Goal: Task Accomplishment & Management: Manage account settings

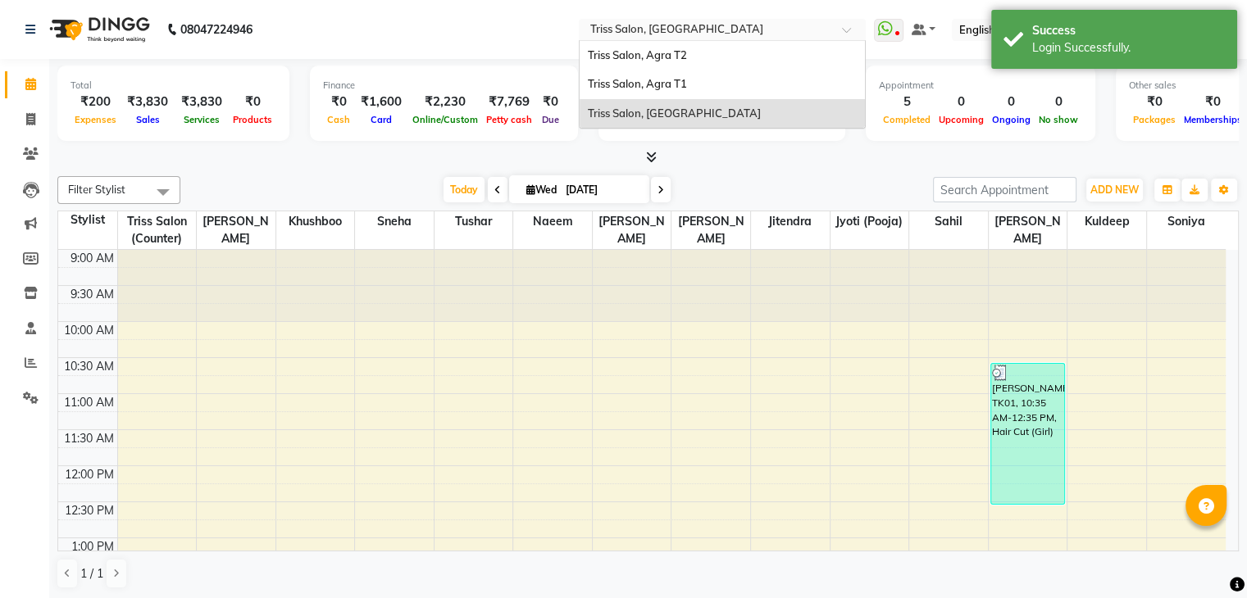
click at [718, 24] on input "text" at bounding box center [706, 31] width 238 height 16
click at [669, 75] on div "Triss Salon, Agra T1" at bounding box center [721, 85] width 285 height 30
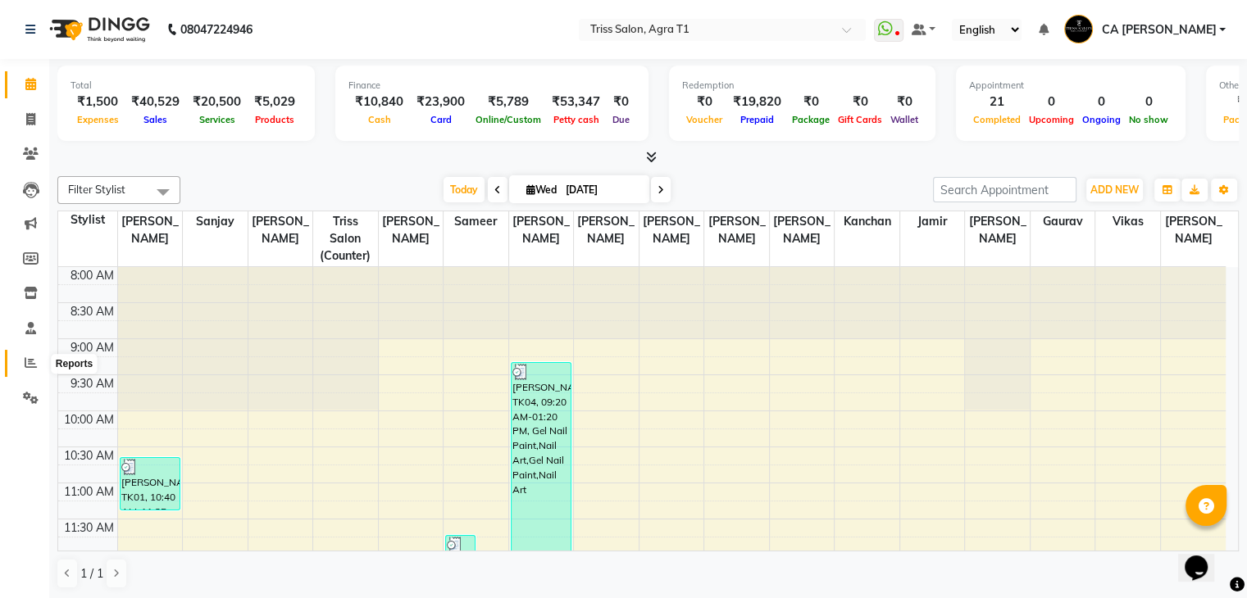
click at [26, 356] on span at bounding box center [30, 363] width 29 height 19
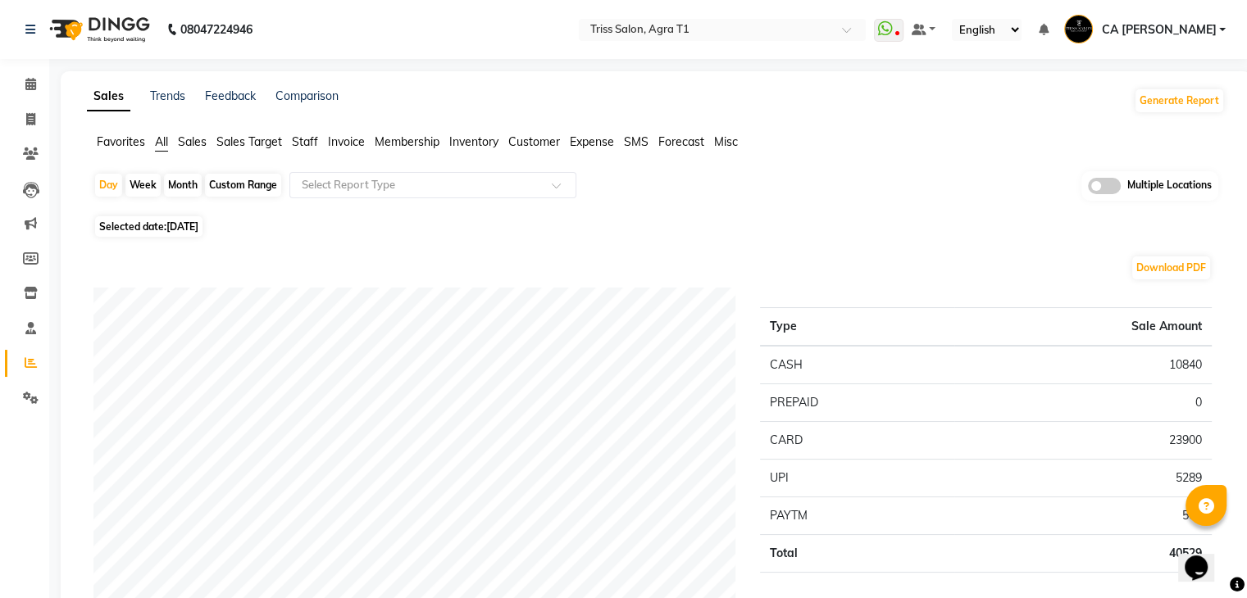
click at [588, 143] on span "Expense" at bounding box center [592, 141] width 44 height 15
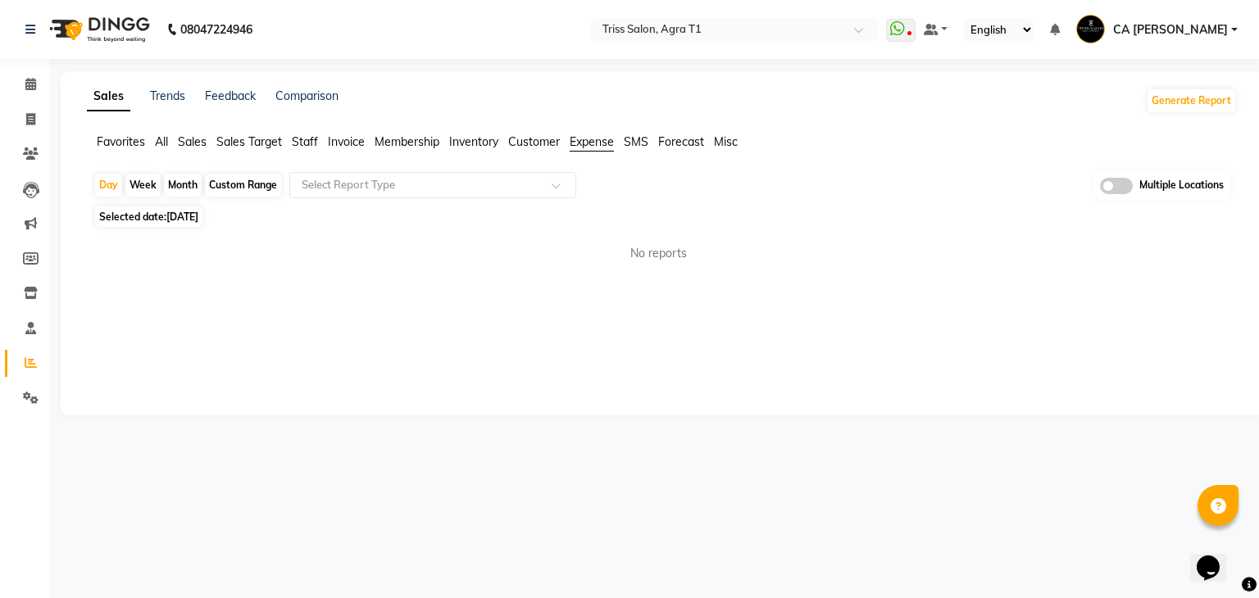
click at [179, 188] on div "Month" at bounding box center [183, 185] width 38 height 23
select select "9"
select select "2025"
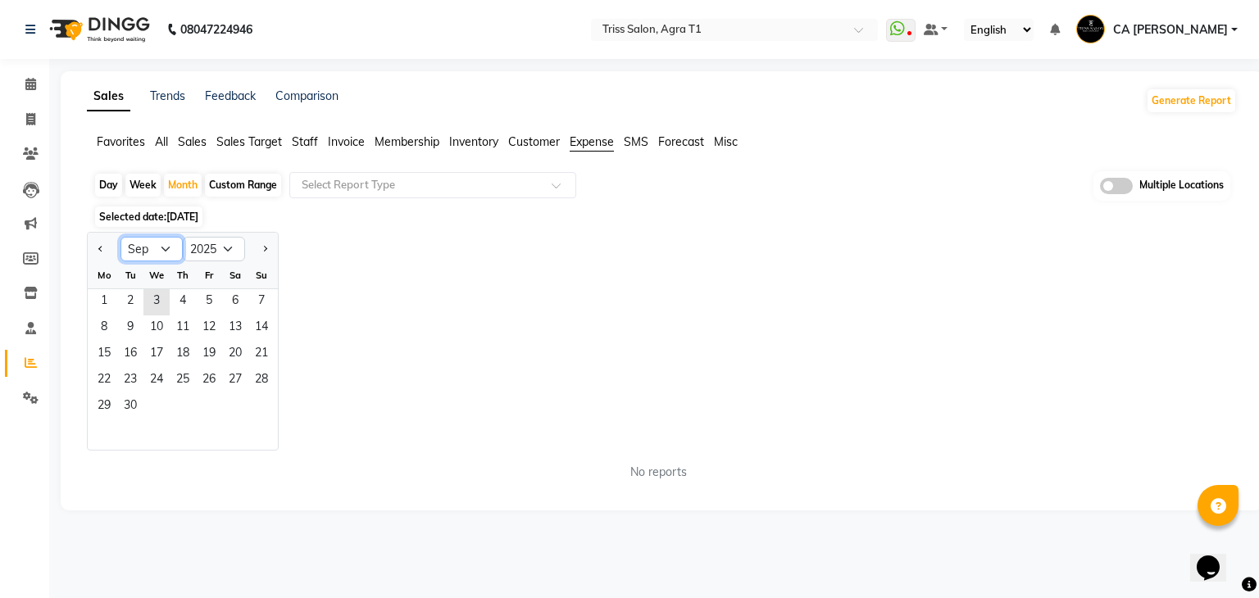
drag, startPoint x: 155, startPoint y: 256, endPoint x: 143, endPoint y: 423, distance: 167.7
click at [143, 423] on ngb-datepicker "Jan Feb Mar Apr May Jun Jul Aug Sep Oct Nov Dec 2015 2016 2017 2018 2019 2020 2…" at bounding box center [183, 341] width 192 height 219
select select "8"
click at [120, 237] on select "Jan Feb Mar Apr May Jun Jul Aug Sep Oct Nov Dec" at bounding box center [151, 249] width 62 height 25
click at [216, 293] on span "1" at bounding box center [209, 302] width 26 height 26
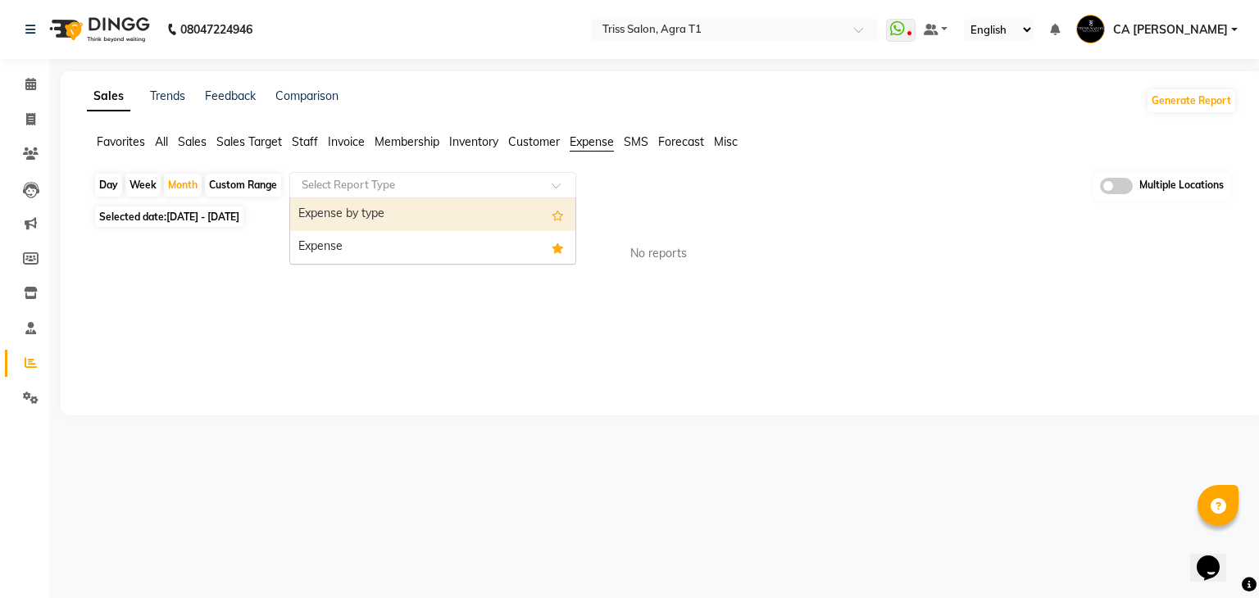
click at [439, 188] on input "text" at bounding box center [416, 185] width 236 height 16
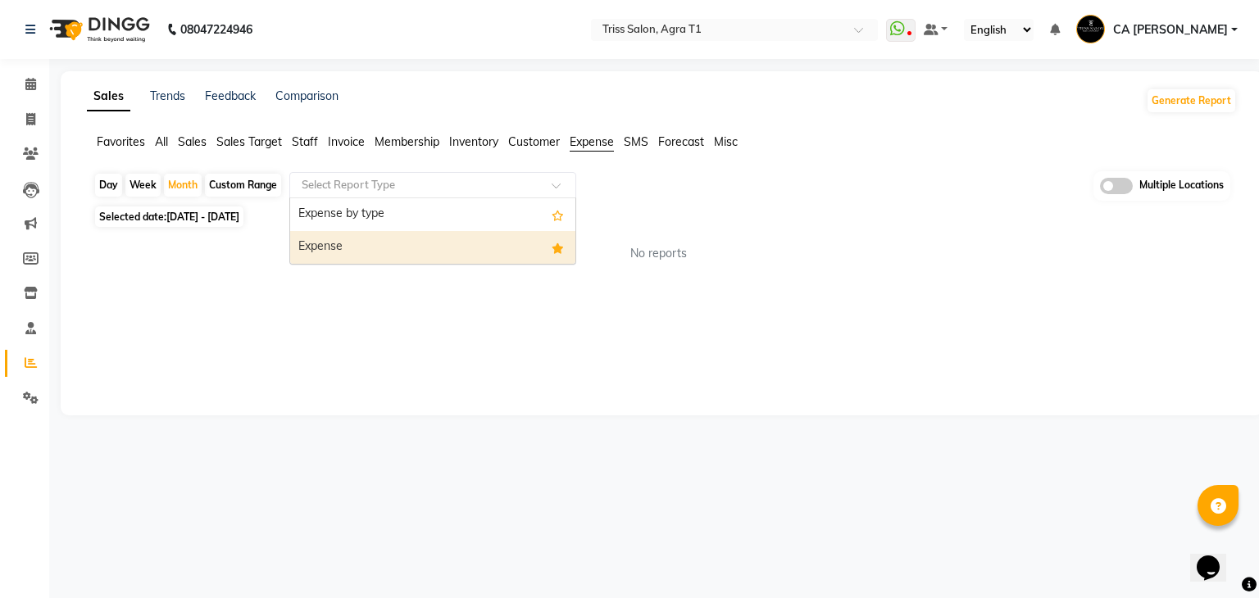
click at [388, 248] on div "Expense" at bounding box center [432, 247] width 285 height 33
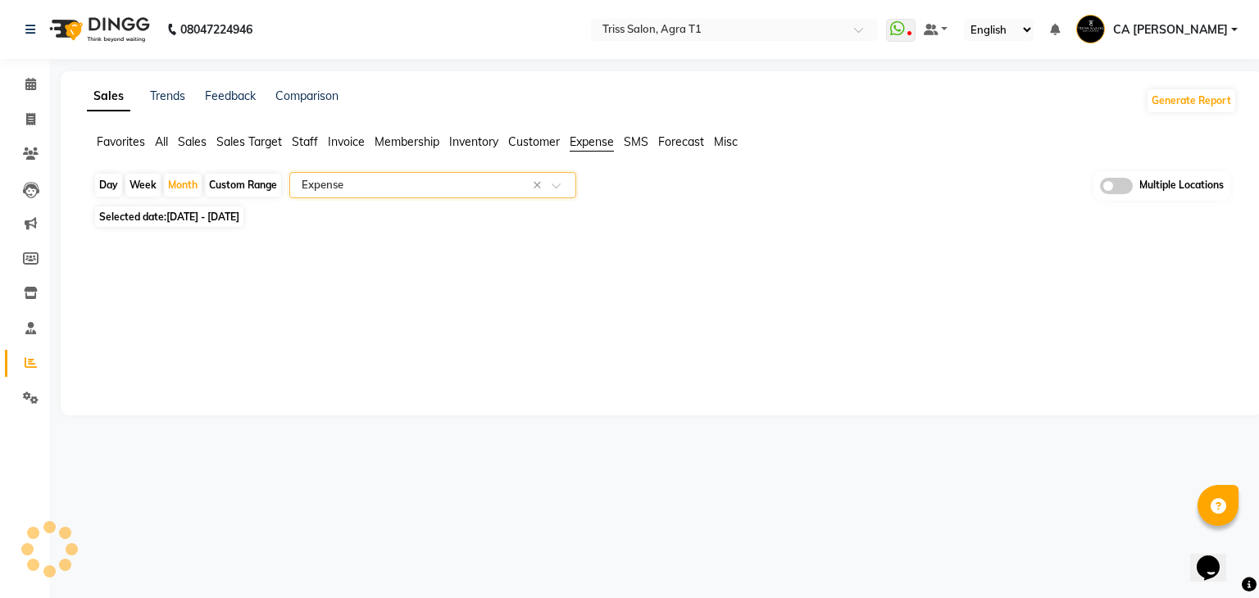
select select "filtered_report"
select select "csv"
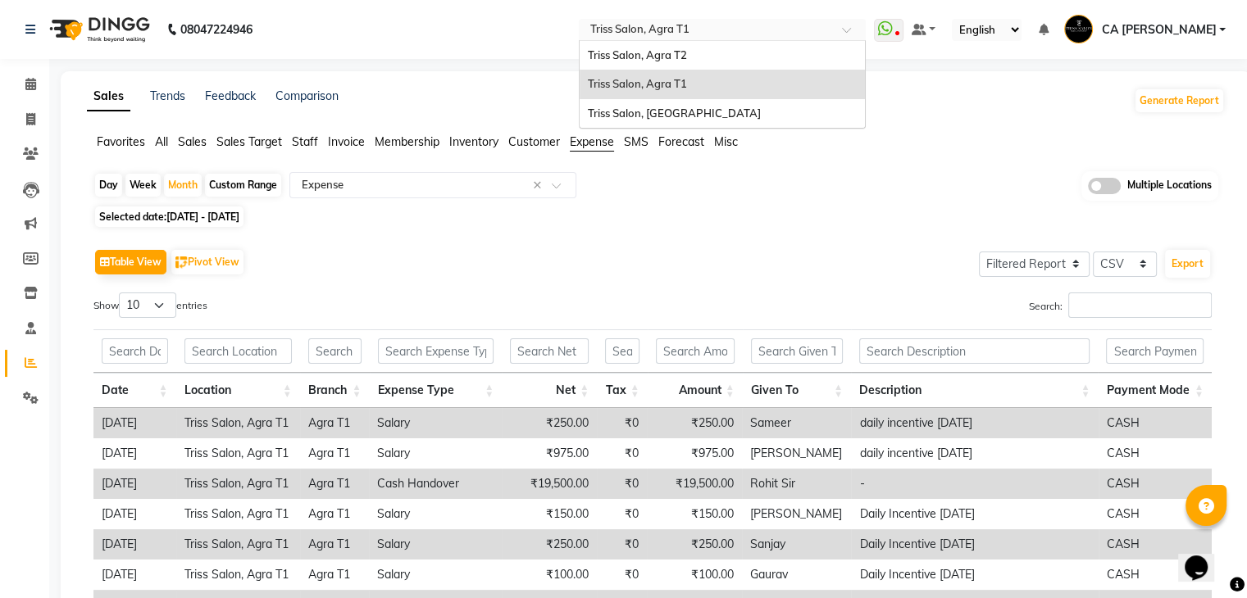
click at [825, 34] on input "text" at bounding box center [706, 31] width 238 height 16
click at [721, 63] on div "Triss Salon, Agra T2" at bounding box center [721, 56] width 285 height 30
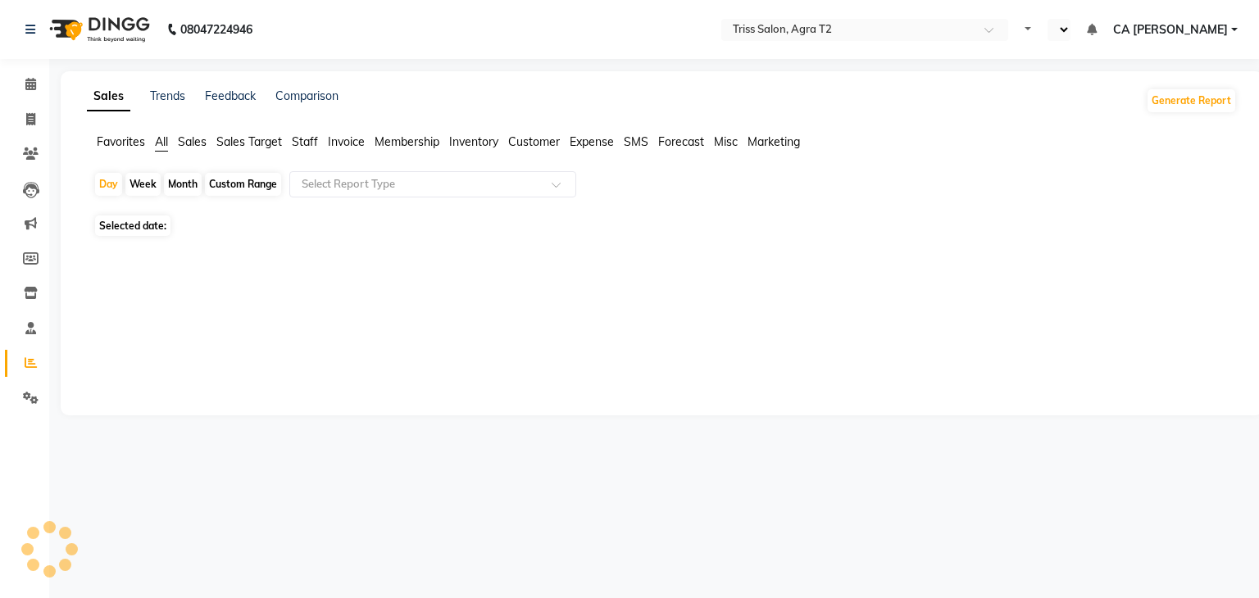
select select "en"
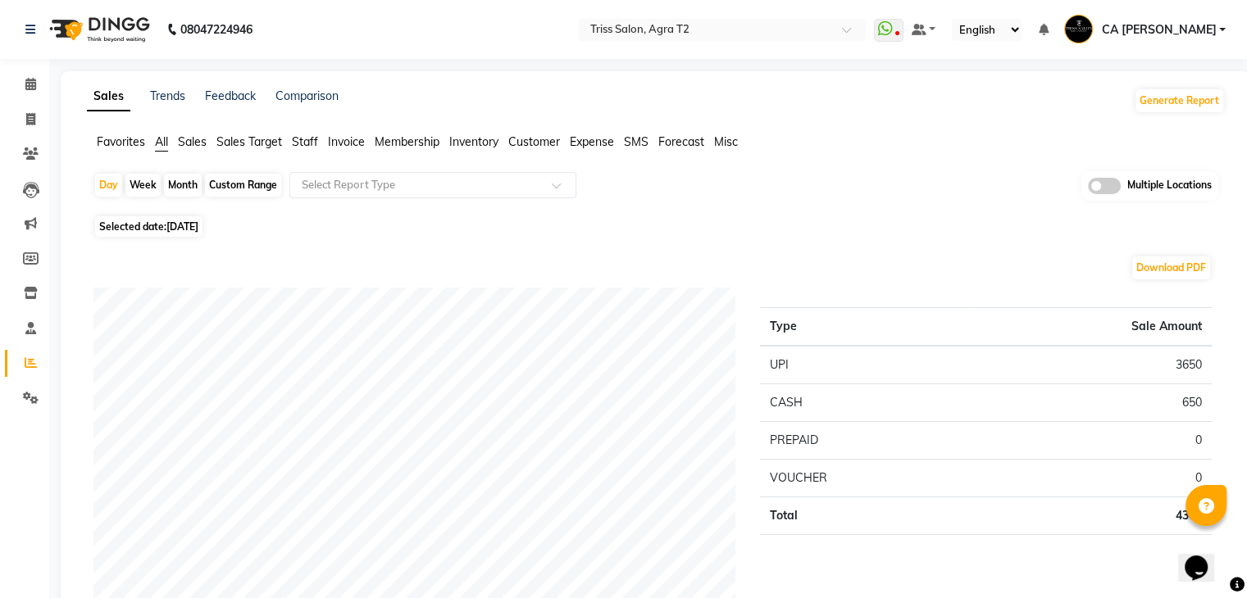
click at [185, 181] on div "Month" at bounding box center [183, 185] width 38 height 23
select select "9"
select select "2025"
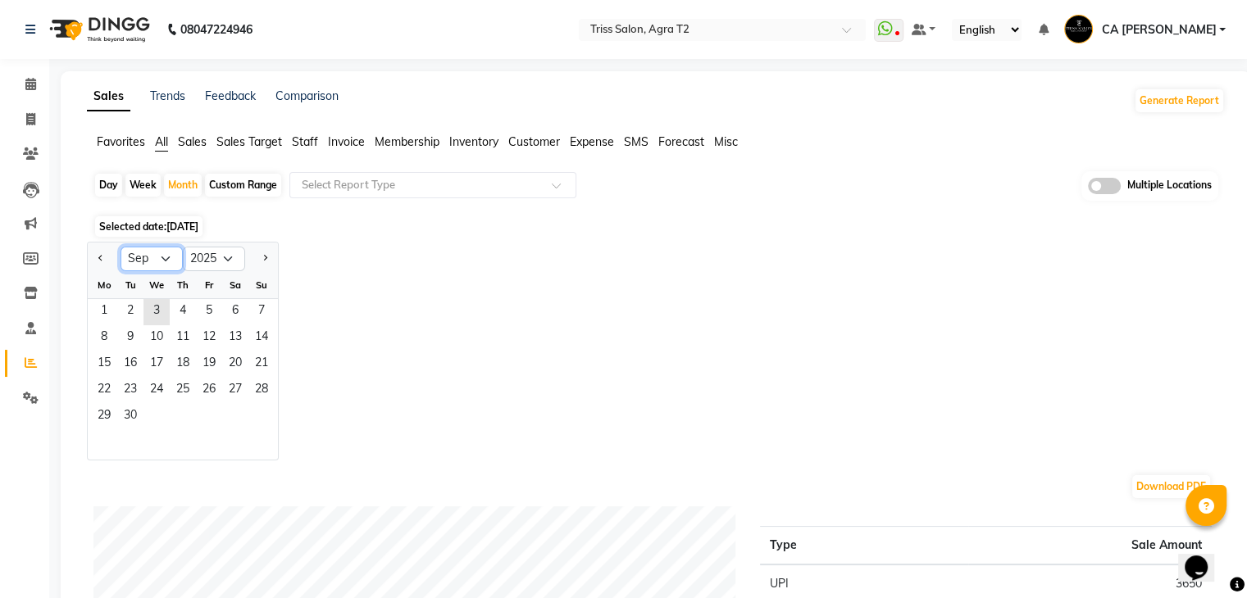
click at [150, 259] on select "Jan Feb Mar Apr May Jun [DATE] Aug Sep Oct Nov Dec" at bounding box center [151, 259] width 62 height 25
select select "8"
click at [120, 247] on select "Jan Feb Mar Apr May Jun [DATE] Aug Sep Oct Nov Dec" at bounding box center [151, 259] width 62 height 25
click at [210, 309] on span "1" at bounding box center [209, 312] width 26 height 26
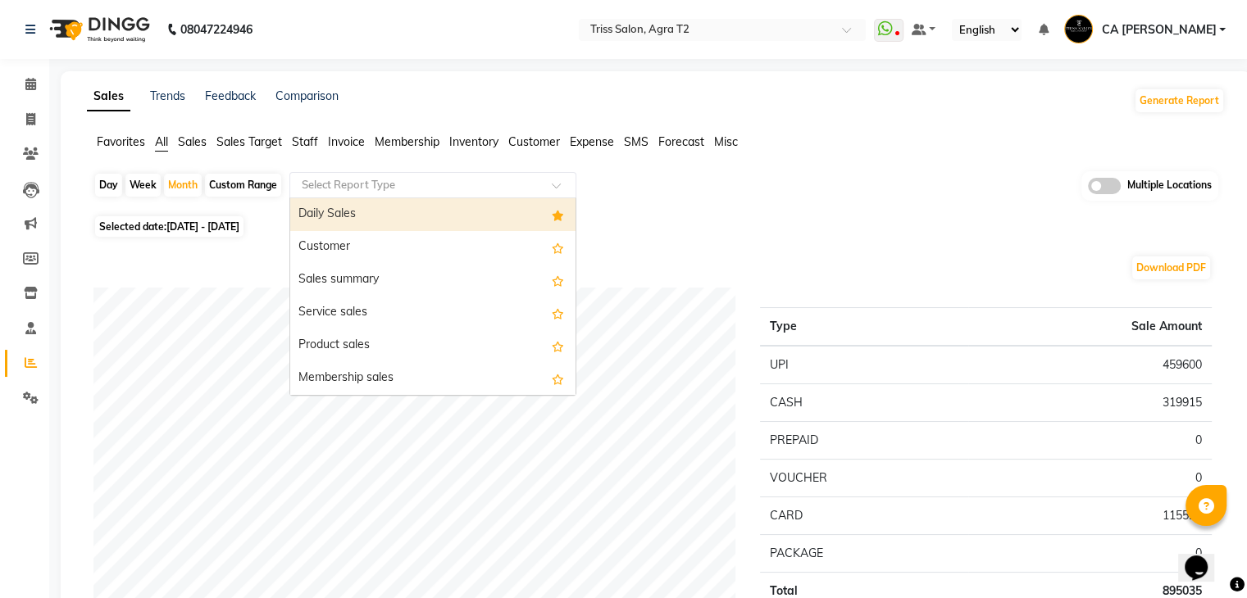
click at [496, 185] on input "text" at bounding box center [416, 185] width 236 height 16
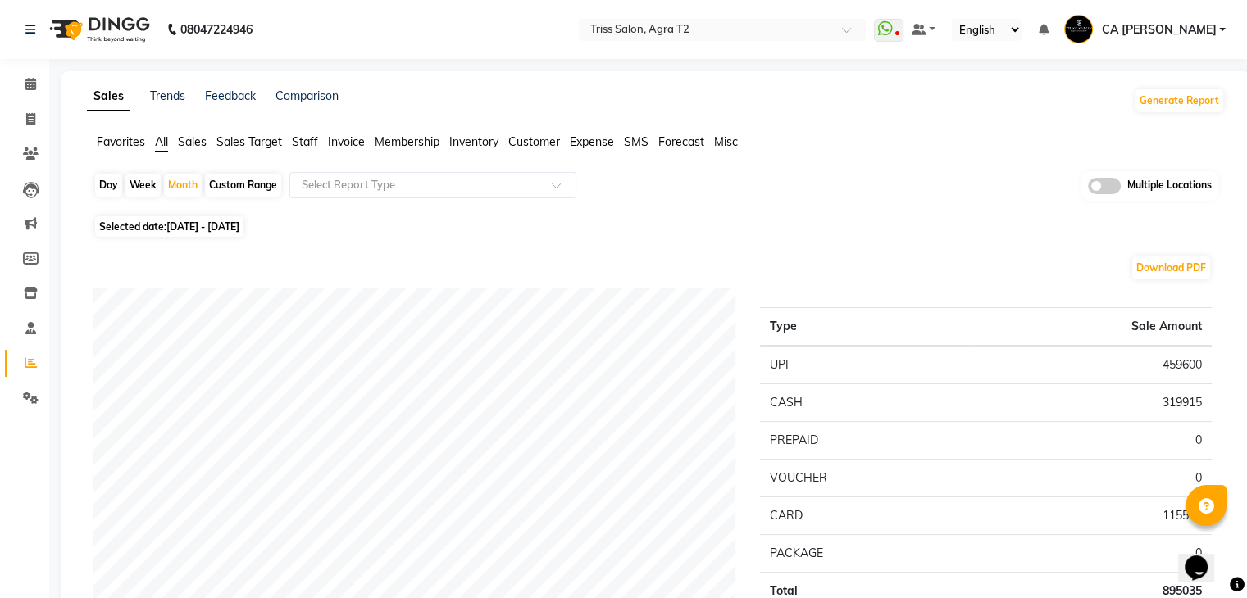
click at [534, 141] on span "Customer" at bounding box center [534, 141] width 52 height 15
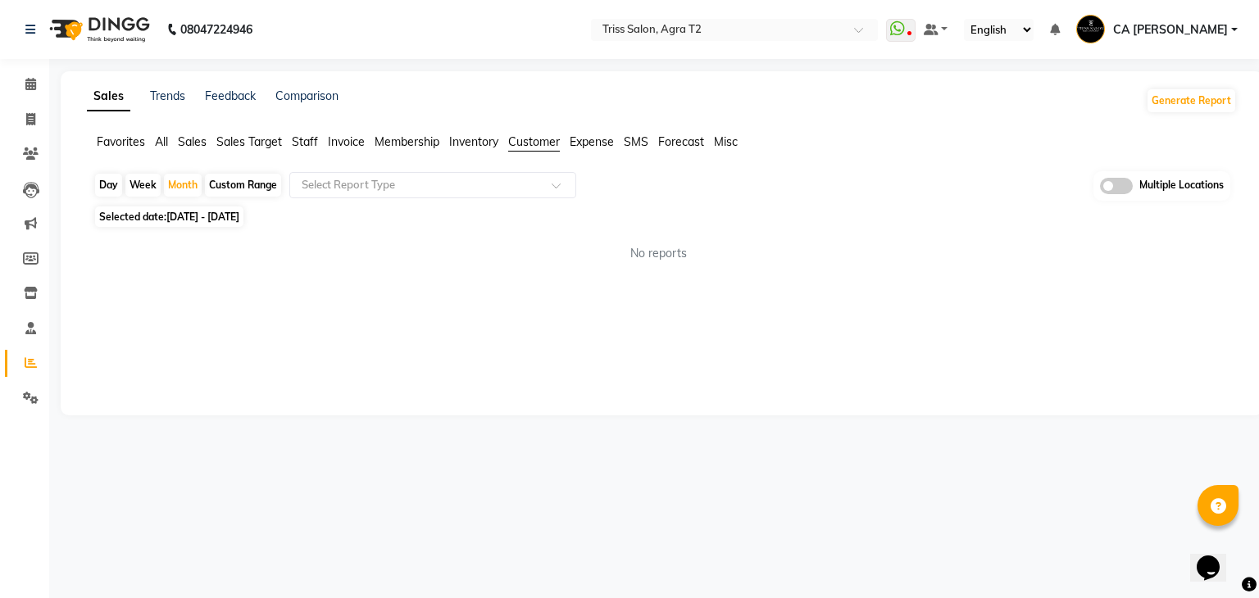
click at [599, 143] on span "Expense" at bounding box center [592, 141] width 44 height 15
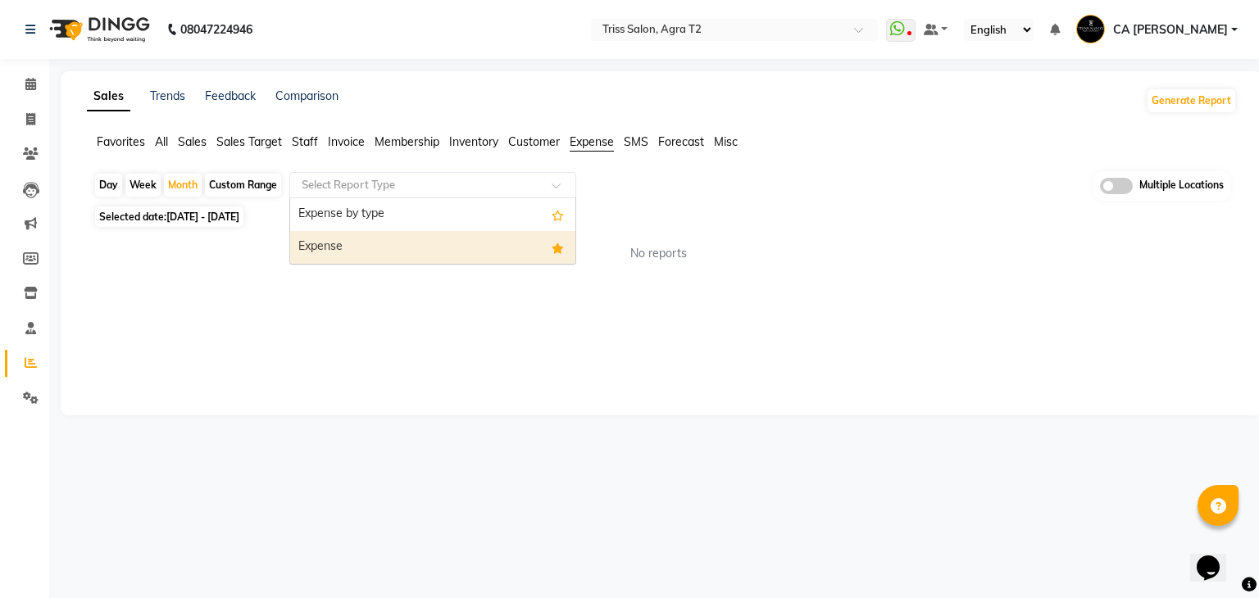
drag, startPoint x: 525, startPoint y: 186, endPoint x: 444, endPoint y: 244, distance: 99.2
click at [444, 198] on ng-select "Select Report Type Expense by type Expense" at bounding box center [432, 185] width 287 height 26
click at [444, 244] on div "Expense" at bounding box center [432, 247] width 285 height 33
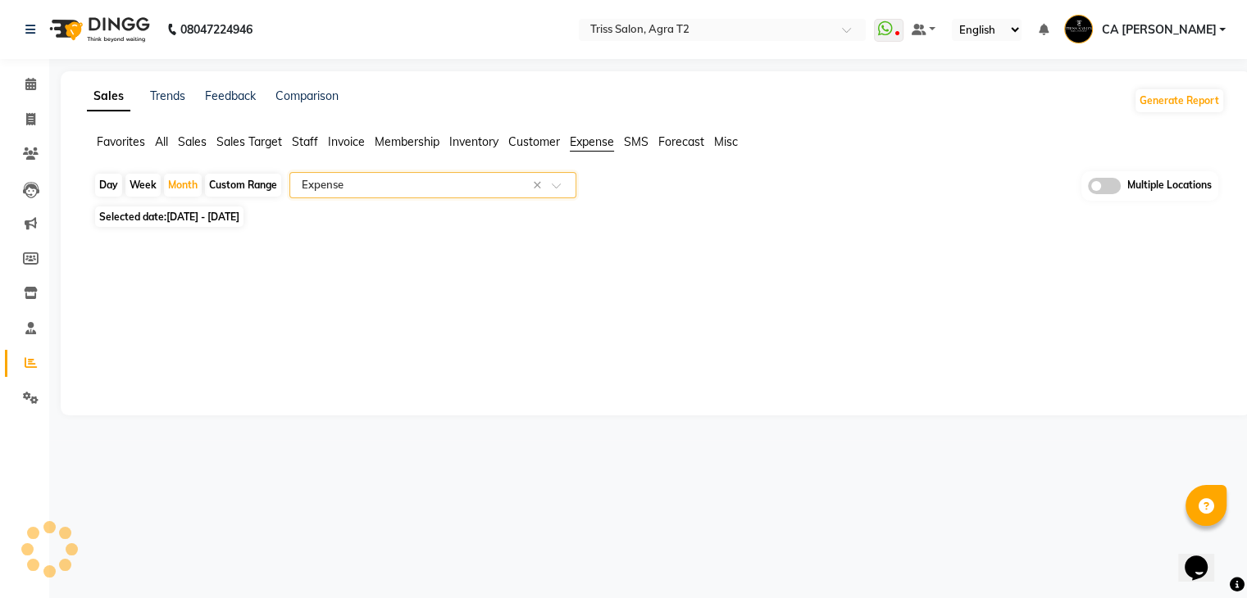
select select "full_report"
select select "csv"
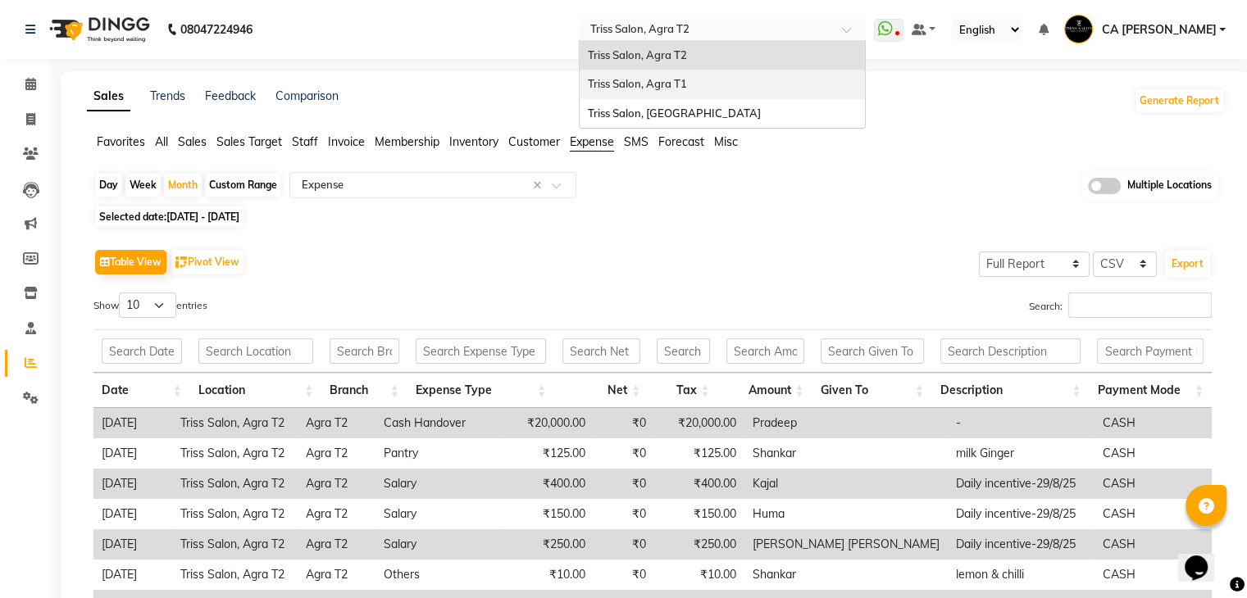
drag, startPoint x: 770, startPoint y: 27, endPoint x: 676, endPoint y: 111, distance: 126.0
click at [676, 41] on ng-select "Select Location × Triss Salon, Agra T2 Triss Salon, Agra T2 Triss Salon, Agra T…" at bounding box center [722, 30] width 287 height 22
click at [676, 111] on span "Triss Salon, [GEOGRAPHIC_DATA]" at bounding box center [674, 113] width 173 height 13
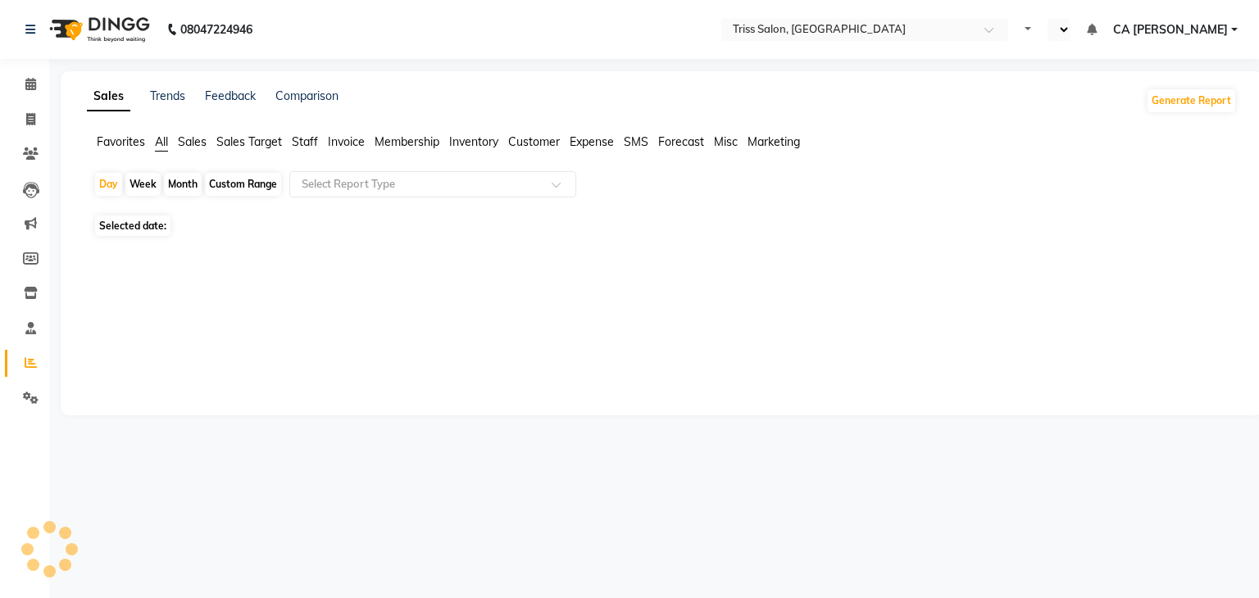
select select "en"
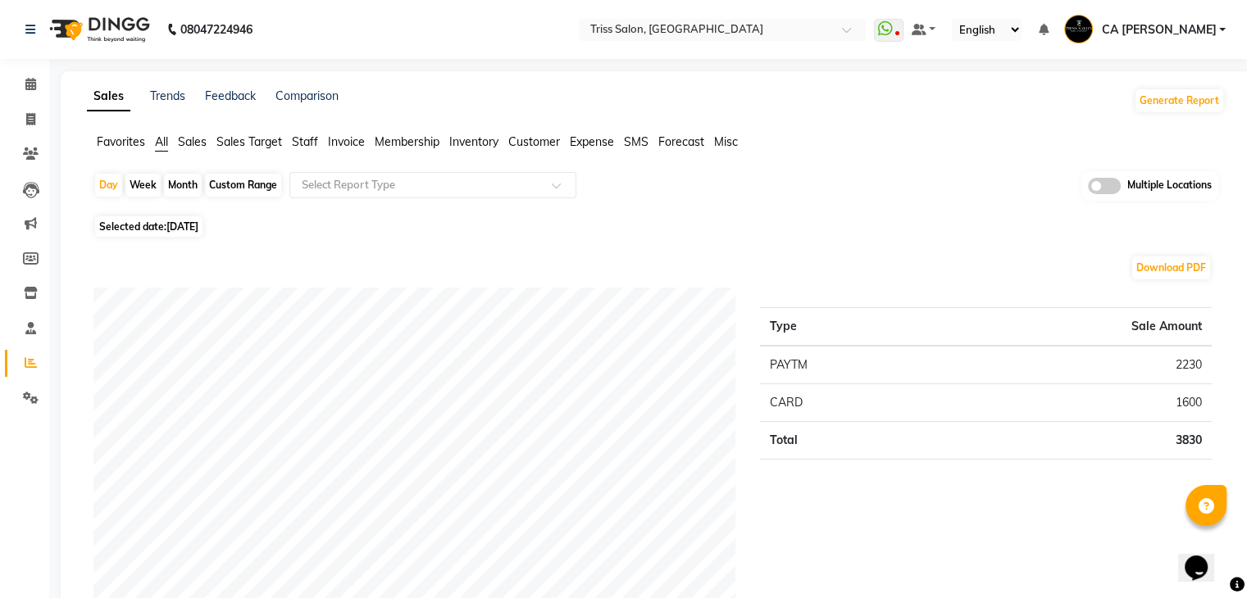
click at [596, 143] on span "Expense" at bounding box center [592, 141] width 44 height 15
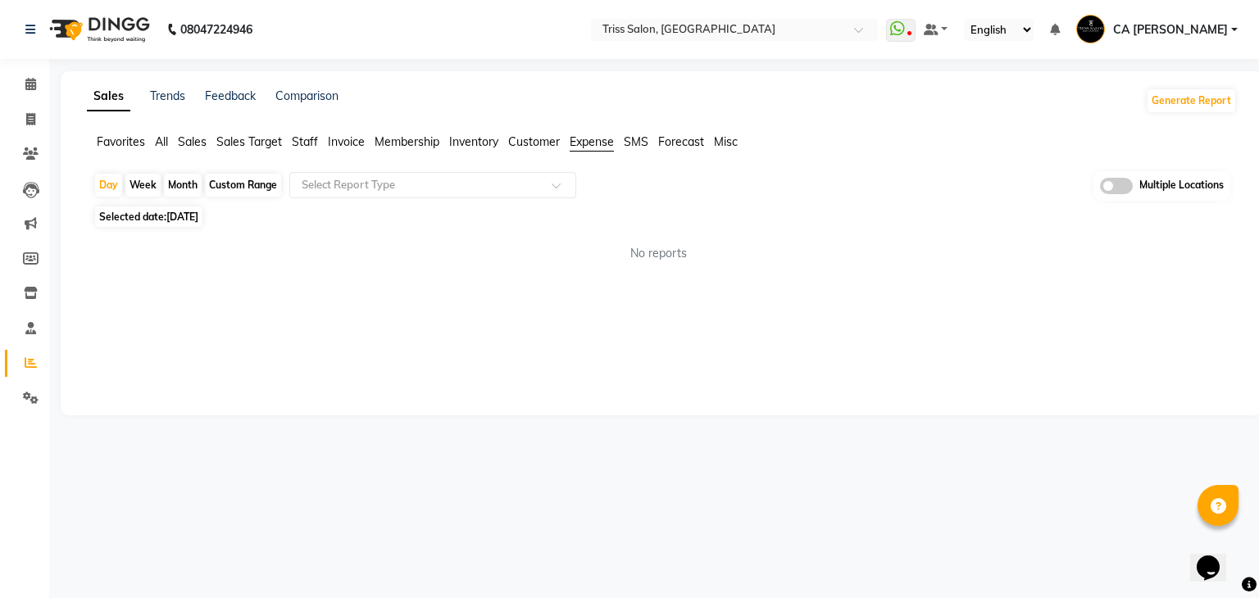
click at [243, 187] on div "Custom Range" at bounding box center [243, 185] width 76 height 23
select select "9"
select select "2025"
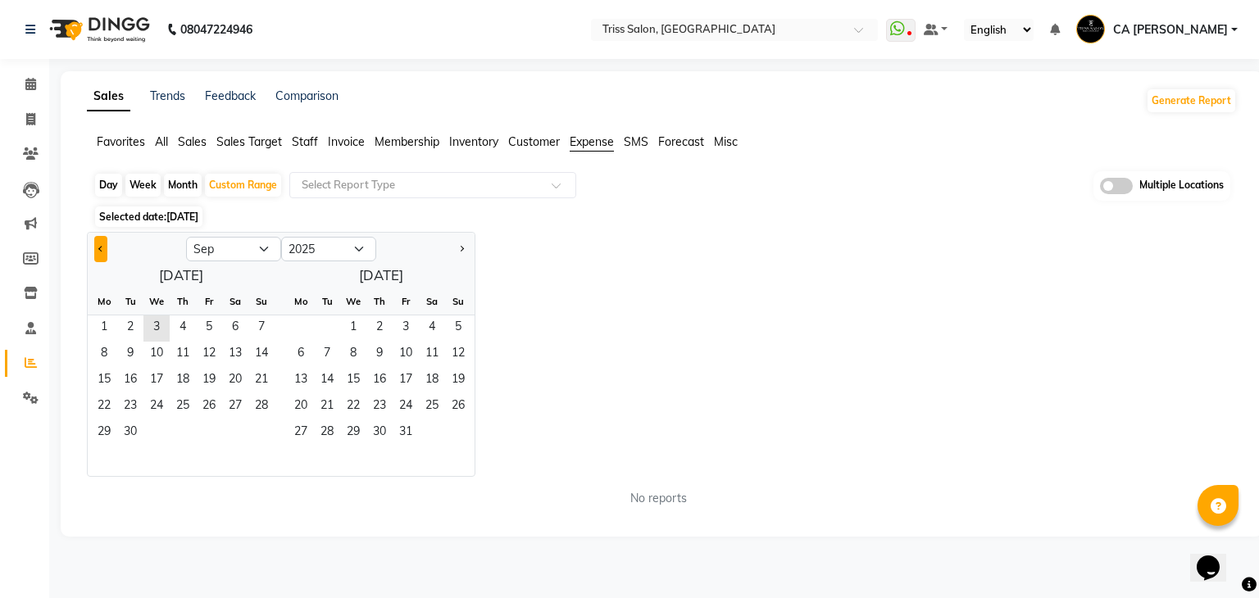
click at [94, 247] on button "Previous month" at bounding box center [100, 249] width 13 height 26
select select "8"
click at [209, 319] on span "1" at bounding box center [209, 329] width 26 height 26
click at [266, 443] on span "31" at bounding box center [261, 433] width 26 height 26
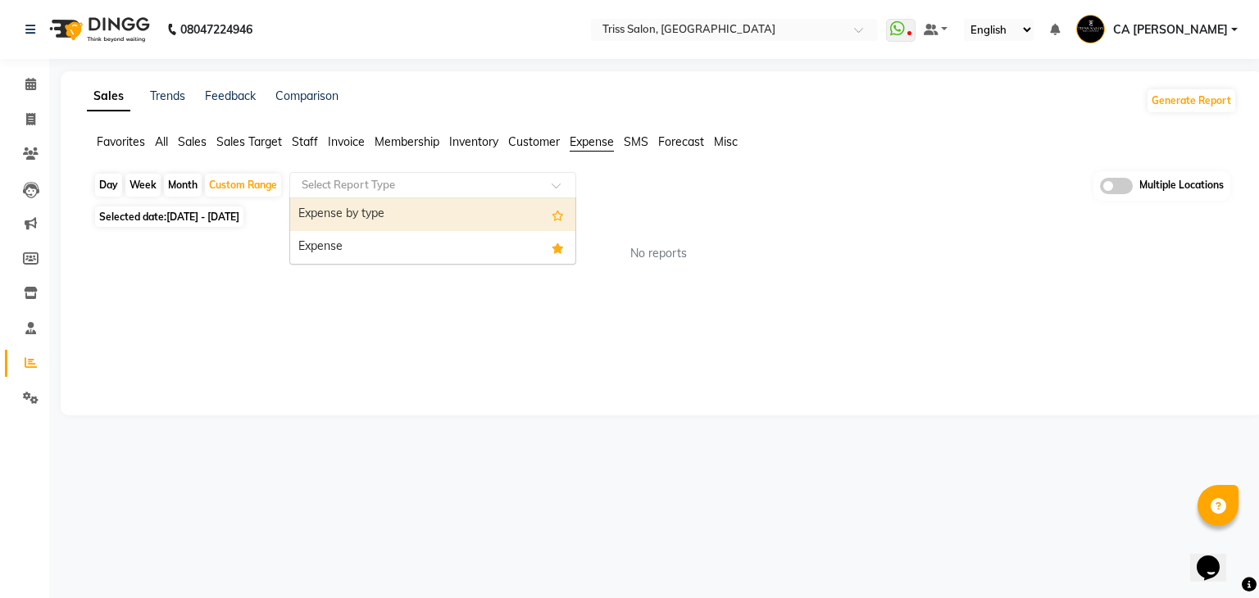
click at [495, 178] on input "text" at bounding box center [416, 185] width 236 height 16
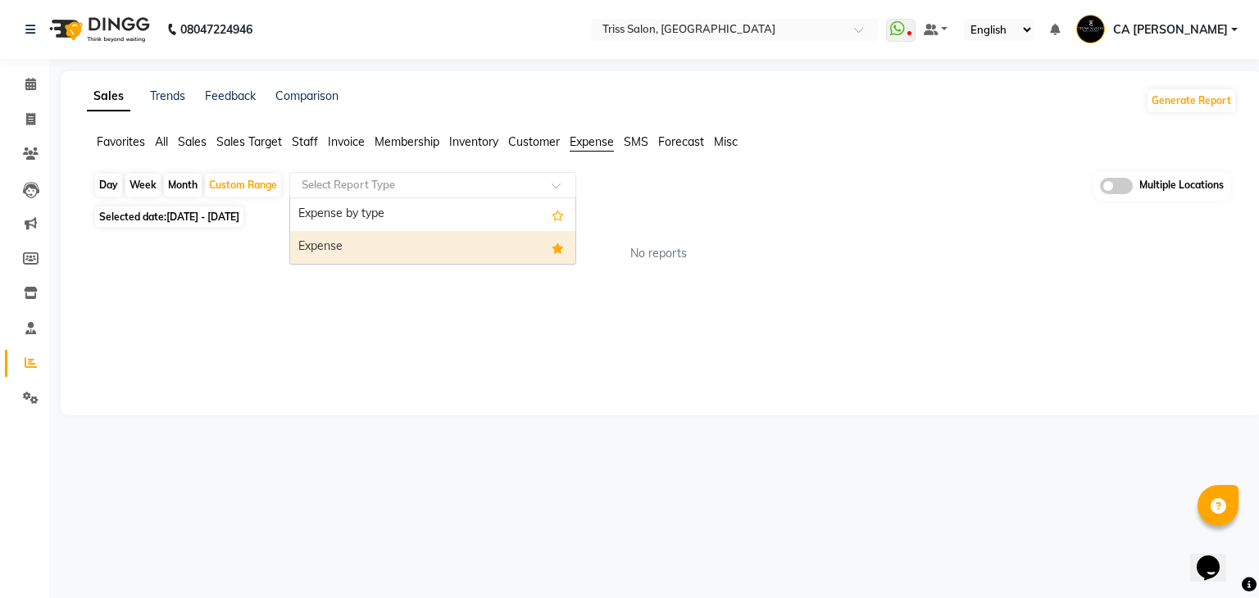
click at [432, 239] on div "Expense" at bounding box center [432, 247] width 285 height 33
select select "full_report"
select select "csv"
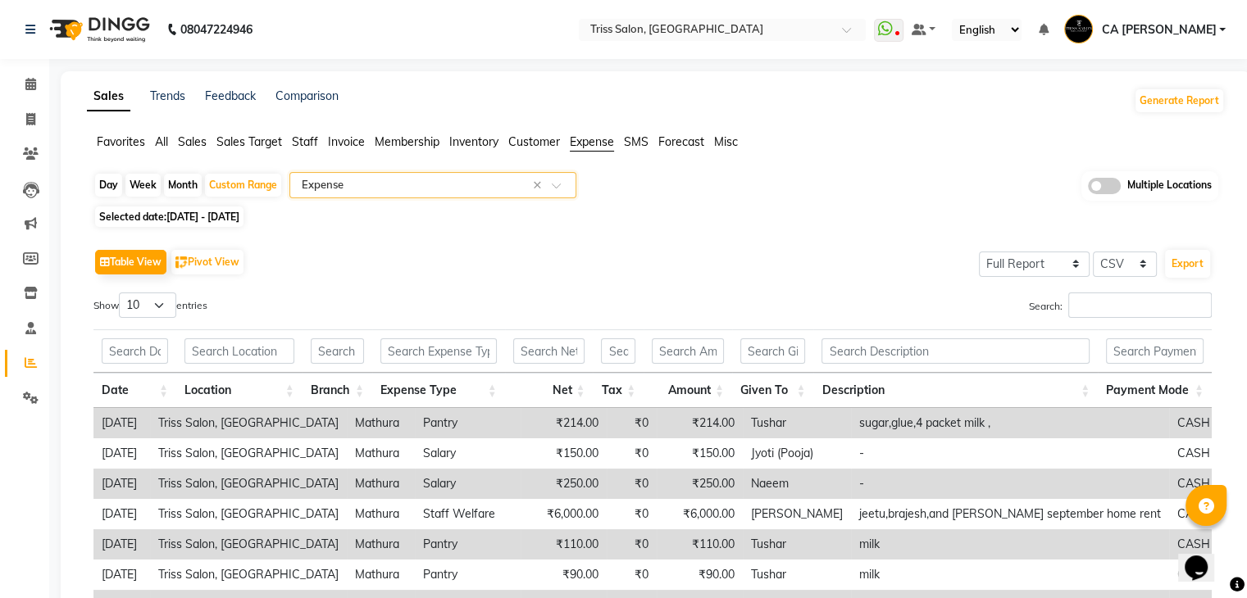
scroll to position [248, 0]
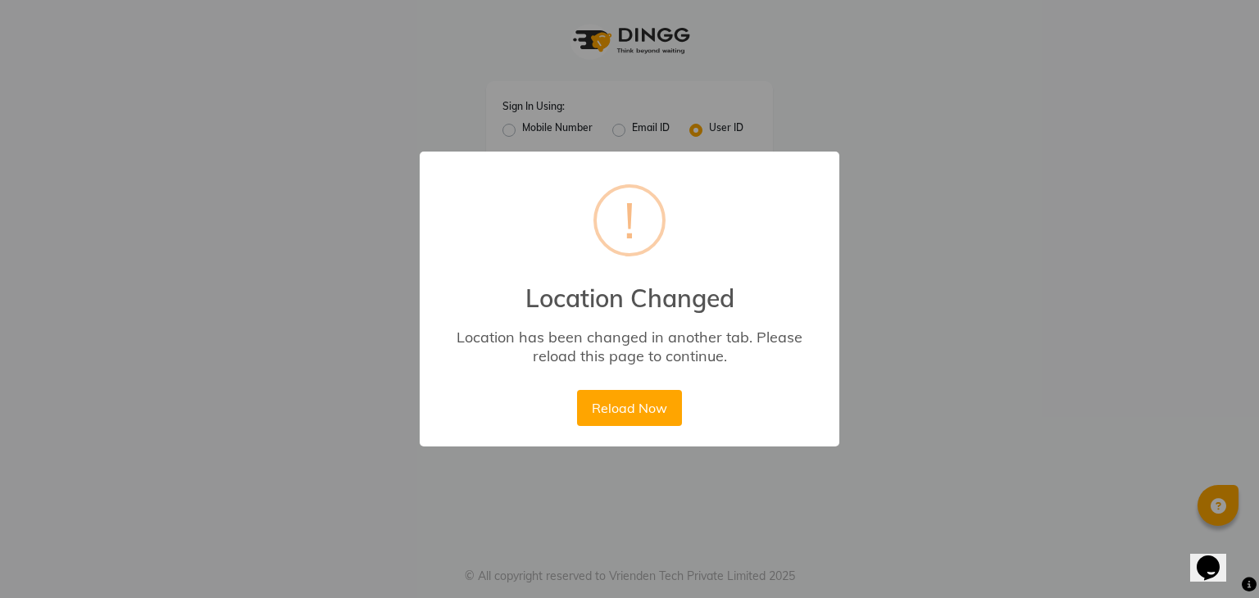
click at [879, 49] on div "× ! Location Changed Location has been changed in another tab. Please reload th…" at bounding box center [629, 299] width 1259 height 598
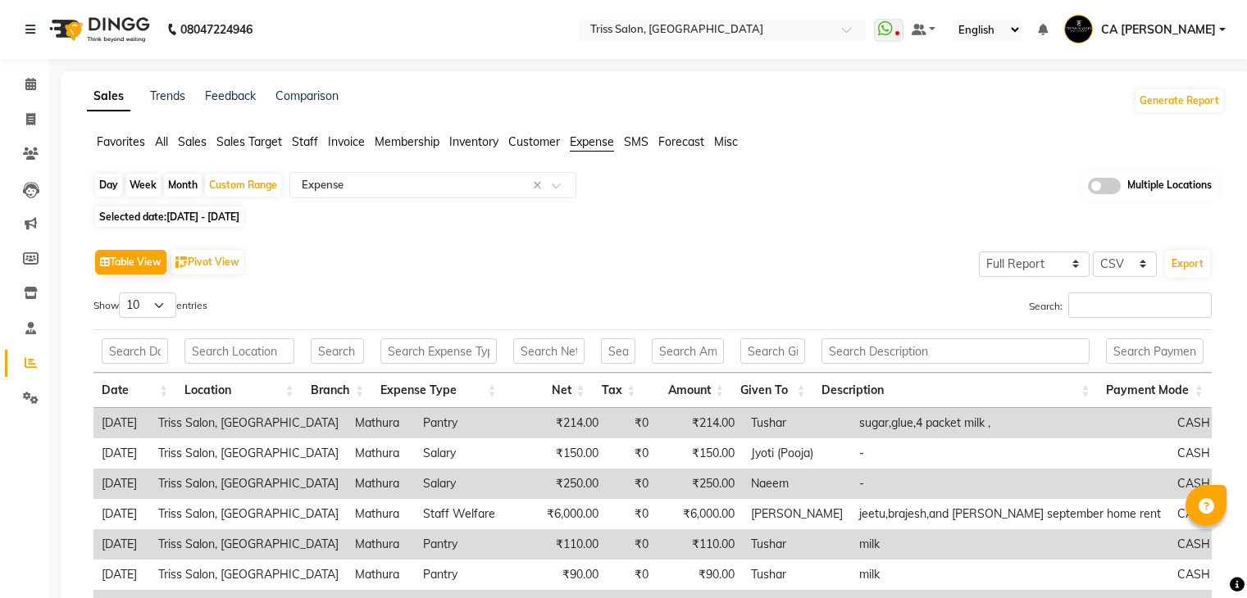
select select "full_report"
select select "csv"
